Goal: Transaction & Acquisition: Purchase product/service

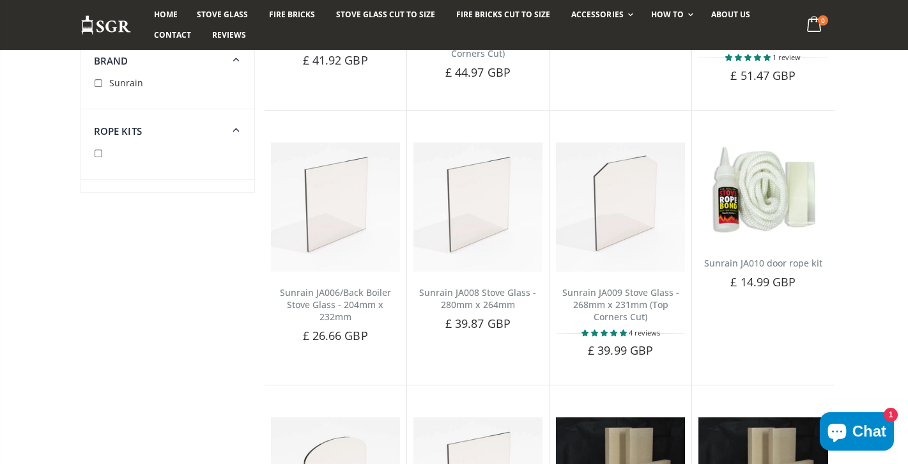
scroll to position [1093, 0]
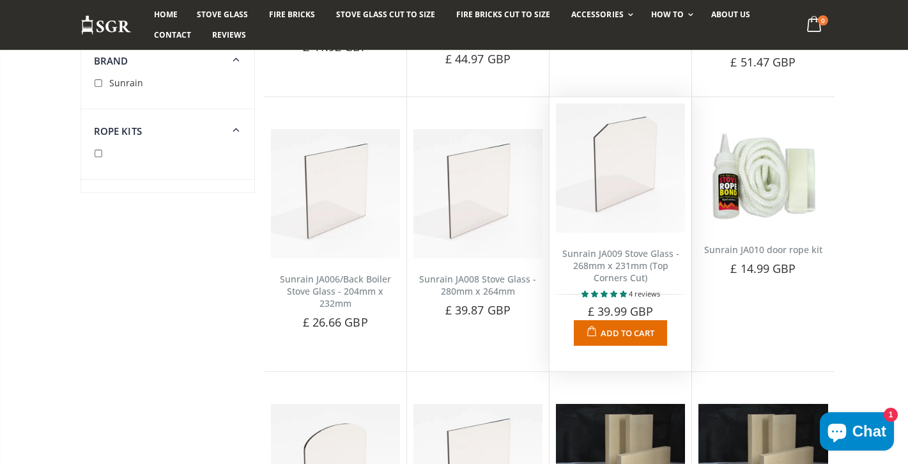
click at [612, 252] on link "Sunrain JA009 Stove Glass - 268mm x 231mm (Top Corners Cut)" at bounding box center [620, 265] width 117 height 36
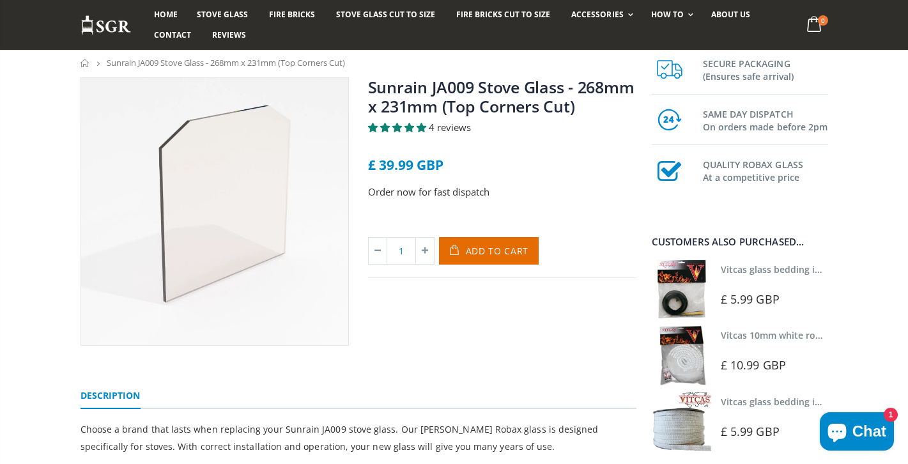
scroll to position [141, 0]
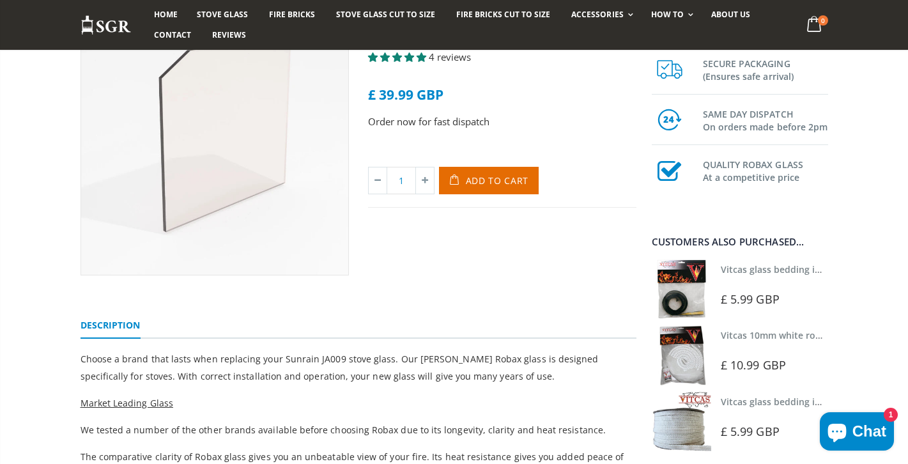
click at [697, 281] on img at bounding box center [681, 288] width 59 height 59
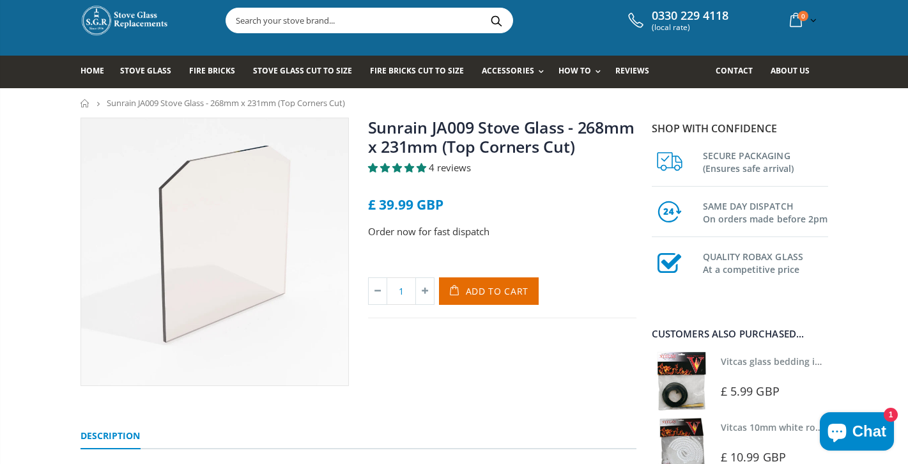
scroll to position [30, 0]
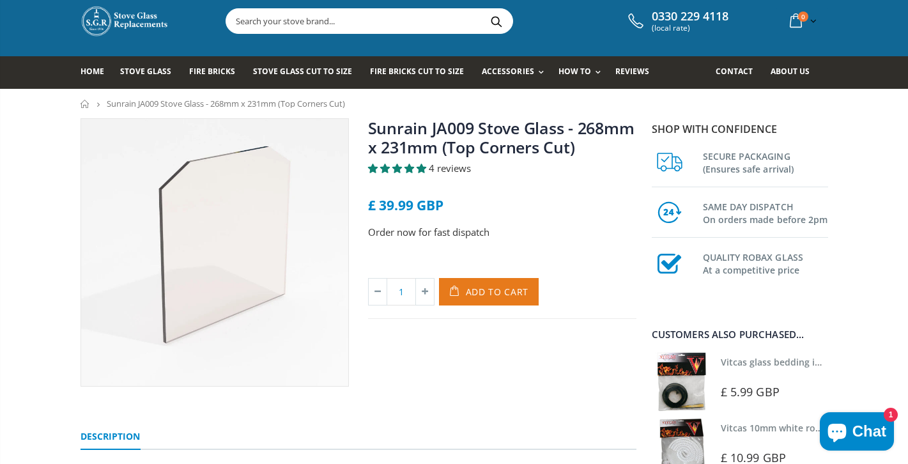
click at [479, 288] on span "Add to Cart" at bounding box center [497, 292] width 63 height 12
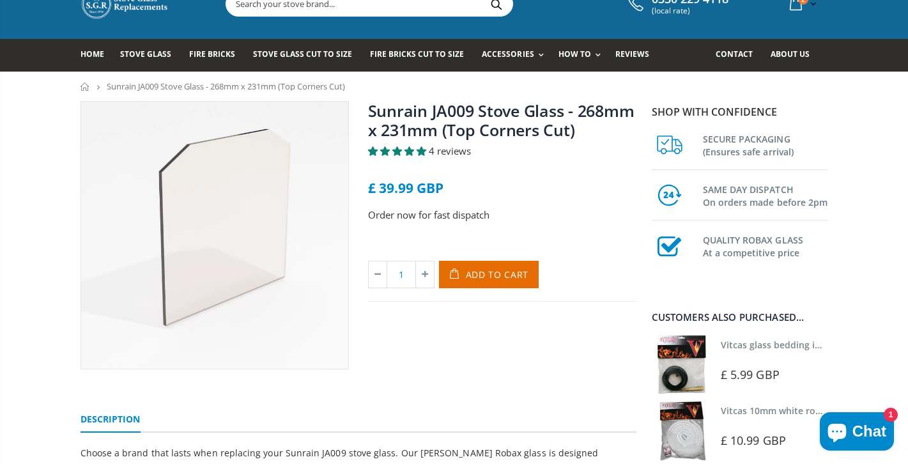
scroll to position [27, 0]
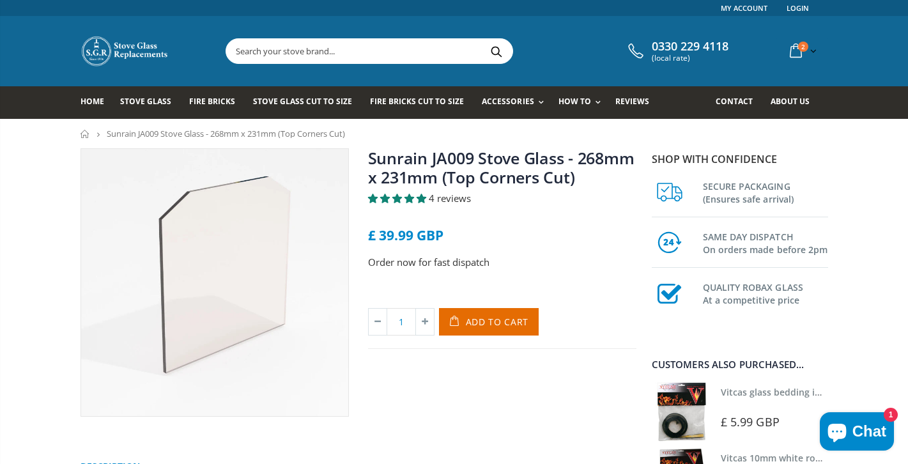
scroll to position [0, 0]
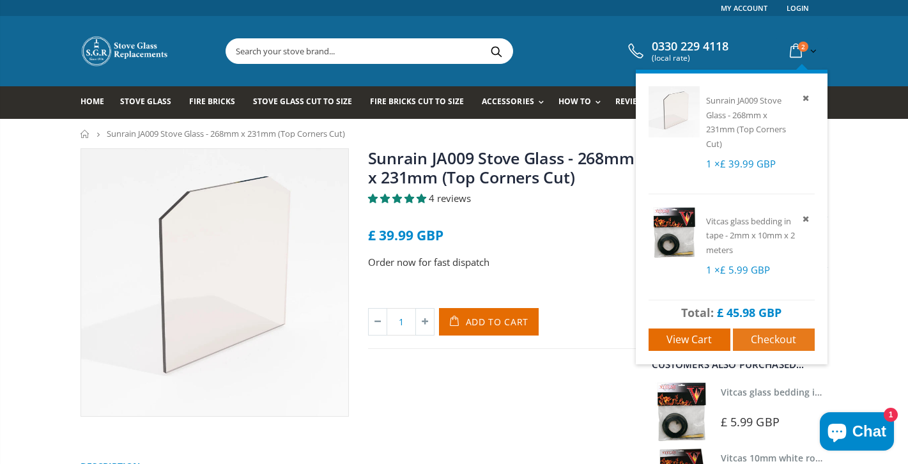
click at [755, 338] on span "Checkout" at bounding box center [773, 339] width 45 height 14
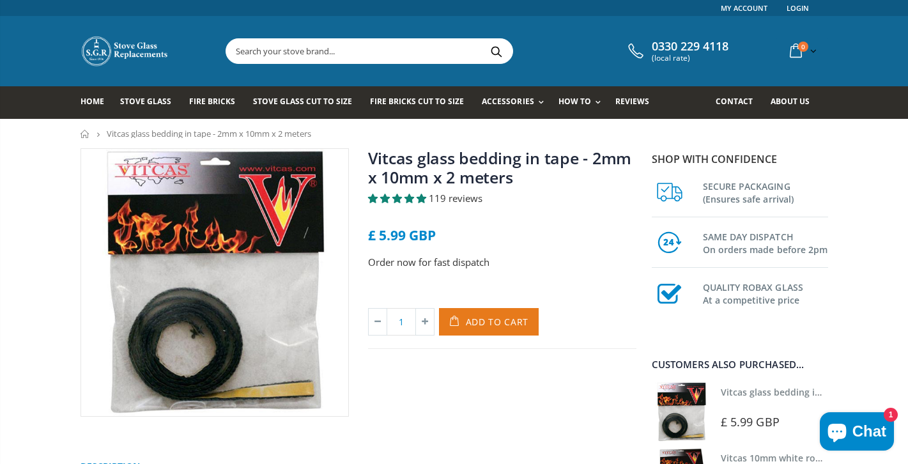
click at [484, 312] on button "Add to Cart" at bounding box center [489, 321] width 100 height 27
